Goal: Information Seeking & Learning: Learn about a topic

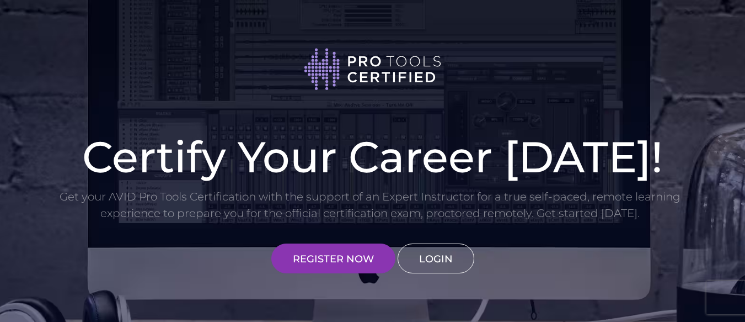
type input "bryannnarvaez94@gmail.com"
click at [451, 255] on link "LOGIN" at bounding box center [436, 258] width 77 height 30
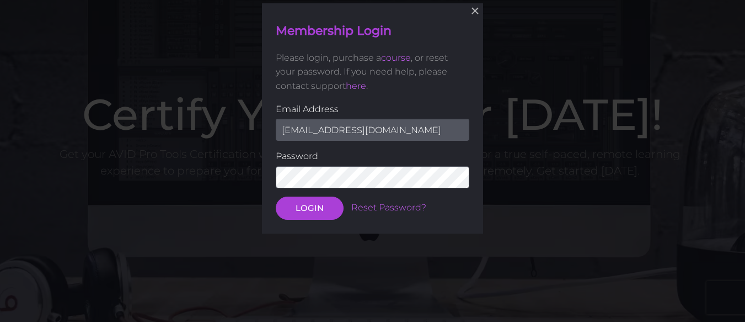
scroll to position [43, 0]
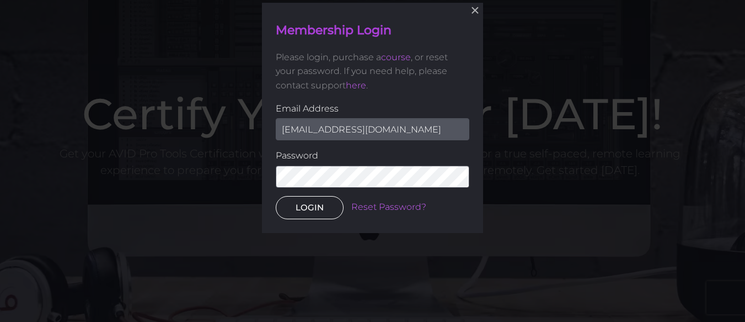
click at [299, 205] on button "LOGIN" at bounding box center [310, 207] width 68 height 23
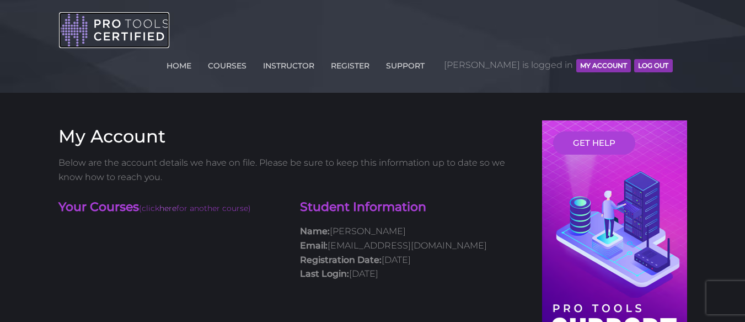
click at [125, 28] on img at bounding box center [114, 30] width 110 height 36
click at [600, 59] on button "MY ACCOUNT" at bounding box center [603, 65] width 55 height 13
click at [132, 30] on img at bounding box center [114, 30] width 110 height 36
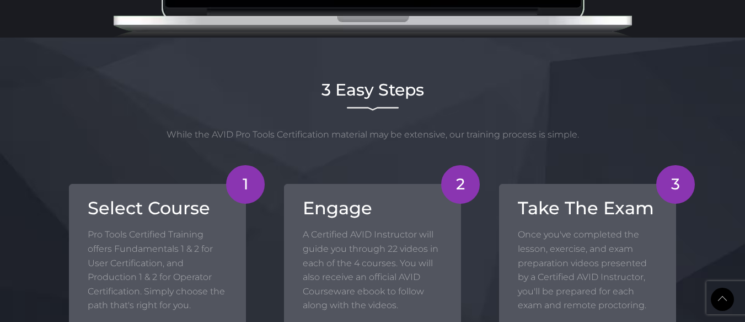
scroll to position [1017, 0]
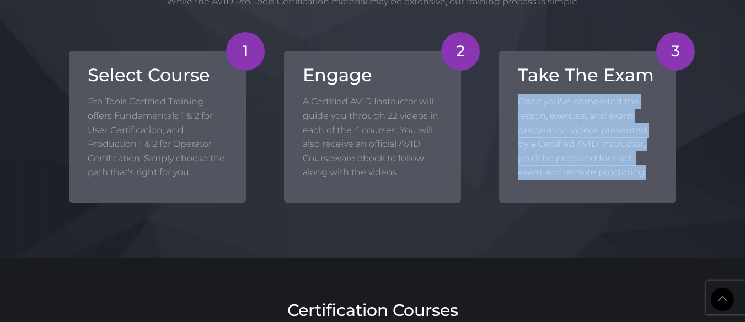
drag, startPoint x: 517, startPoint y: 97, endPoint x: 656, endPoint y: 175, distance: 159.6
click at [656, 175] on p "Once you've completed the lesson, exercise, and exam preparation videos present…" at bounding box center [588, 136] width 140 height 85
copy p "Once you've completed the lesson, exercise, and exam preparation videos present…"
drag, startPoint x: 511, startPoint y: 121, endPoint x: 501, endPoint y: 121, distance: 9.4
click at [510, 121] on div "3 Take The Exam Once you've completed the lesson, exercise, and exam preparatio…" at bounding box center [587, 127] width 177 height 152
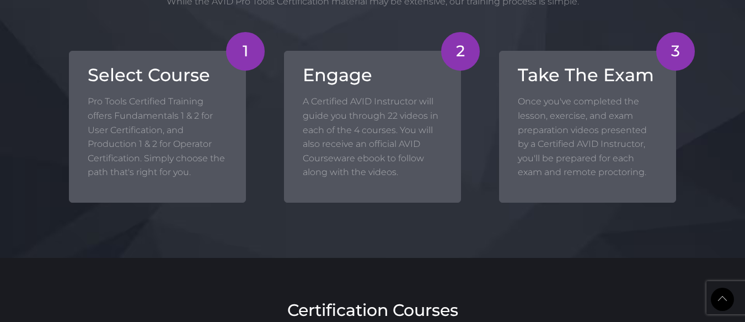
click at [493, 121] on div "3 Take The Exam Once you've completed the lesson, exercise, and exam preparatio…" at bounding box center [587, 110] width 215 height 185
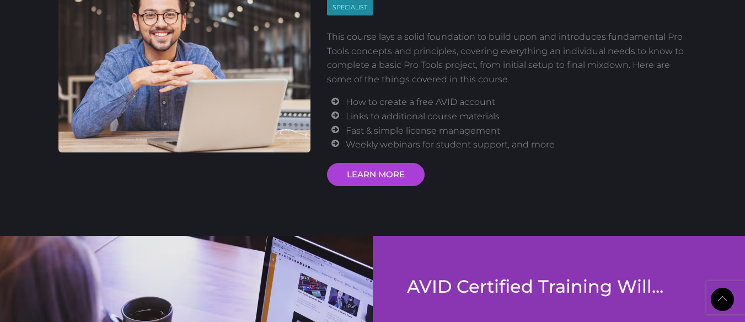
scroll to position [1515, 0]
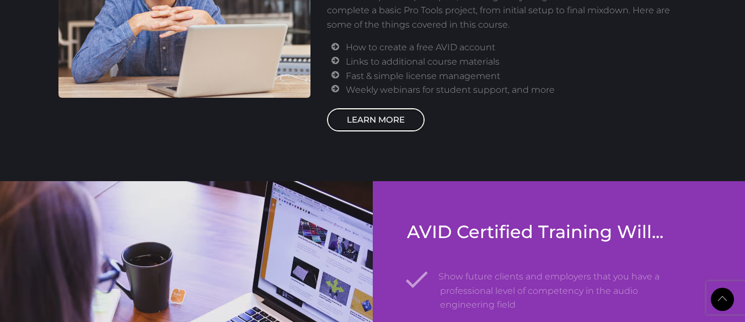
click at [383, 122] on link "LEARN MORE" at bounding box center [376, 119] width 98 height 23
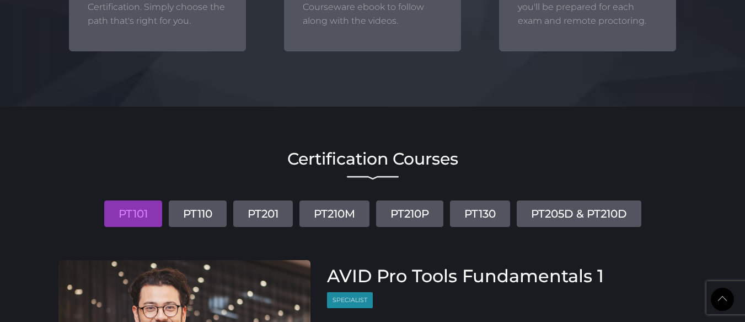
scroll to position [1295, 0]
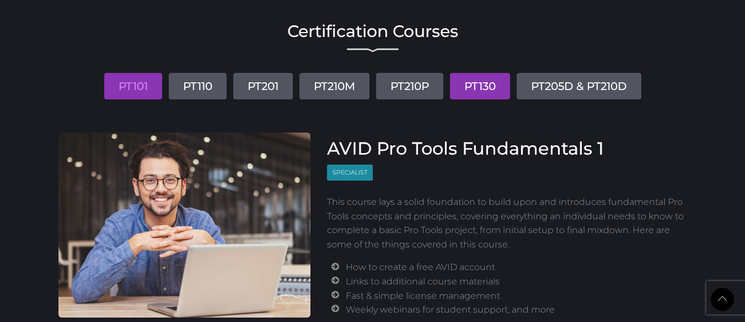
click at [495, 86] on link "PT130" at bounding box center [480, 86] width 60 height 26
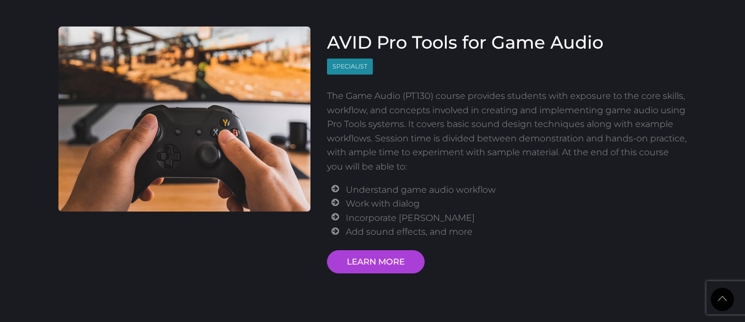
scroll to position [1457, 0]
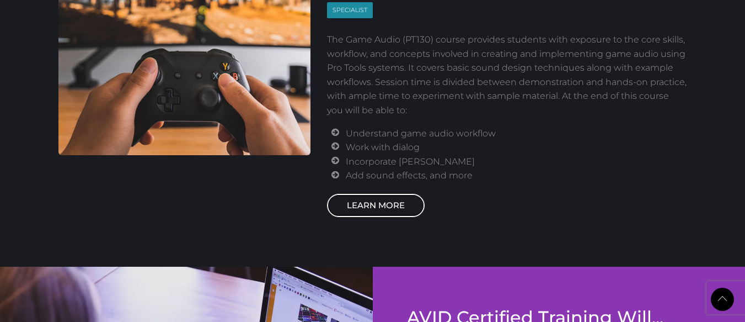
click at [390, 206] on link "LEARN MORE" at bounding box center [376, 205] width 98 height 23
